Goal: Task Accomplishment & Management: Use online tool/utility

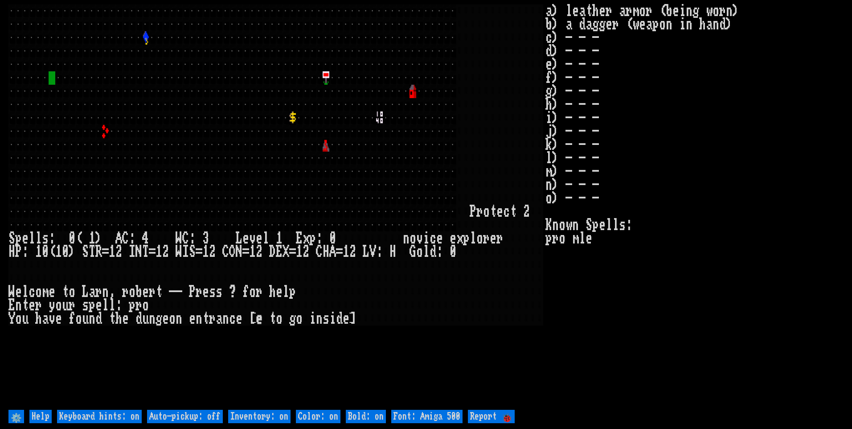
click at [198, 412] on off "Auto-pickup: off" at bounding box center [185, 415] width 76 height 13
type off "Auto-pickup: on"
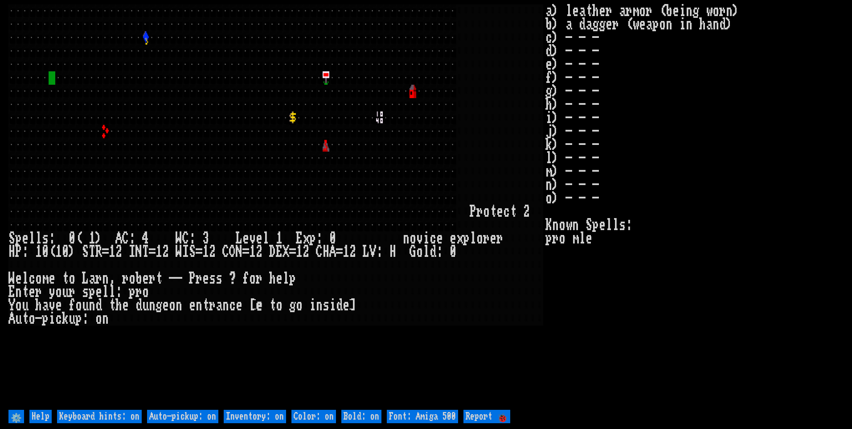
click at [273, 419] on on "Inventory: on" at bounding box center [255, 415] width 62 height 13
type on "Inventory: off"
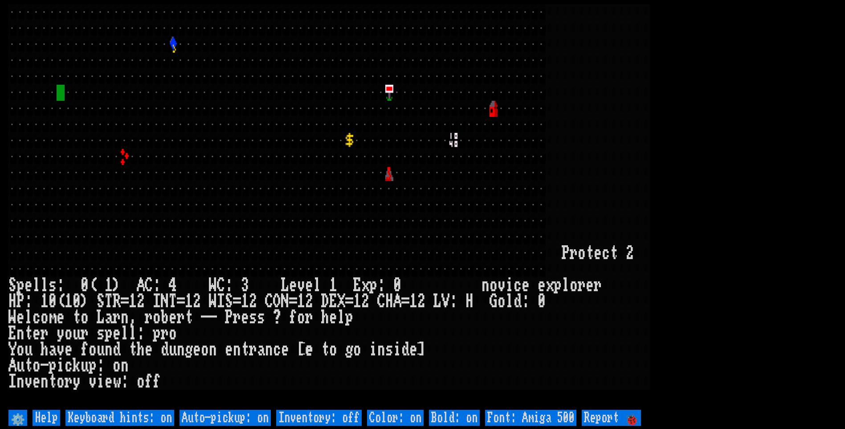
click at [519, 410] on 500 "Font: Amiga 500" at bounding box center [530, 417] width 91 height 16
type 500 "Font: Amiga 1200"
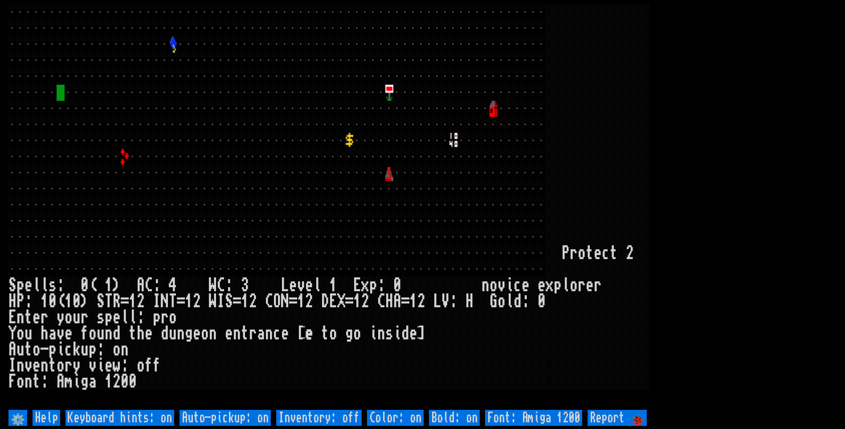
click at [836, 104] on larn at bounding box center [422, 205] width 828 height 403
